Goal: Task Accomplishment & Management: Use online tool/utility

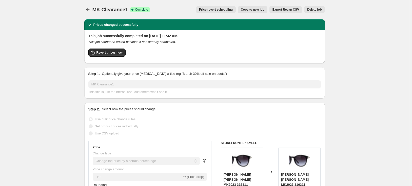
select select "percentage"
select select "no_change"
select select "tag"
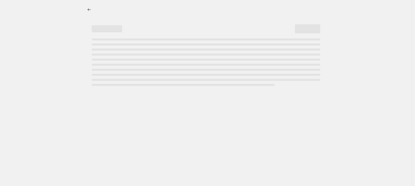
select select "percentage"
select select "no_change"
select select "tag"
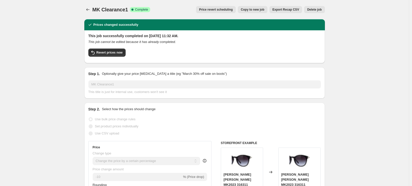
drag, startPoint x: 30, startPoint y: 46, endPoint x: 31, endPoint y: 8, distance: 38.0
